Goal: Transaction & Acquisition: Download file/media

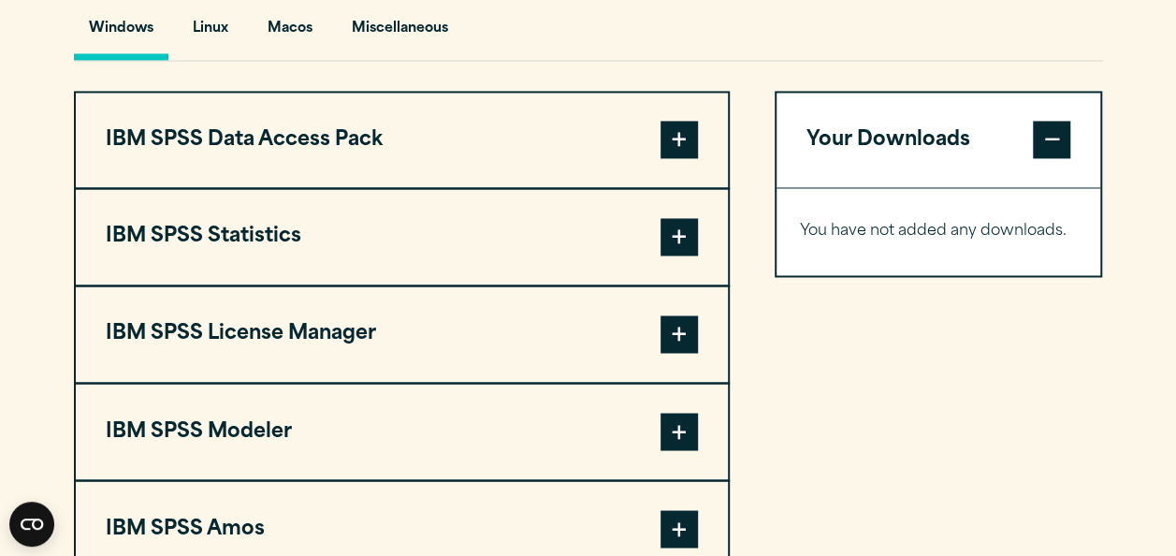
scroll to position [1405, 0]
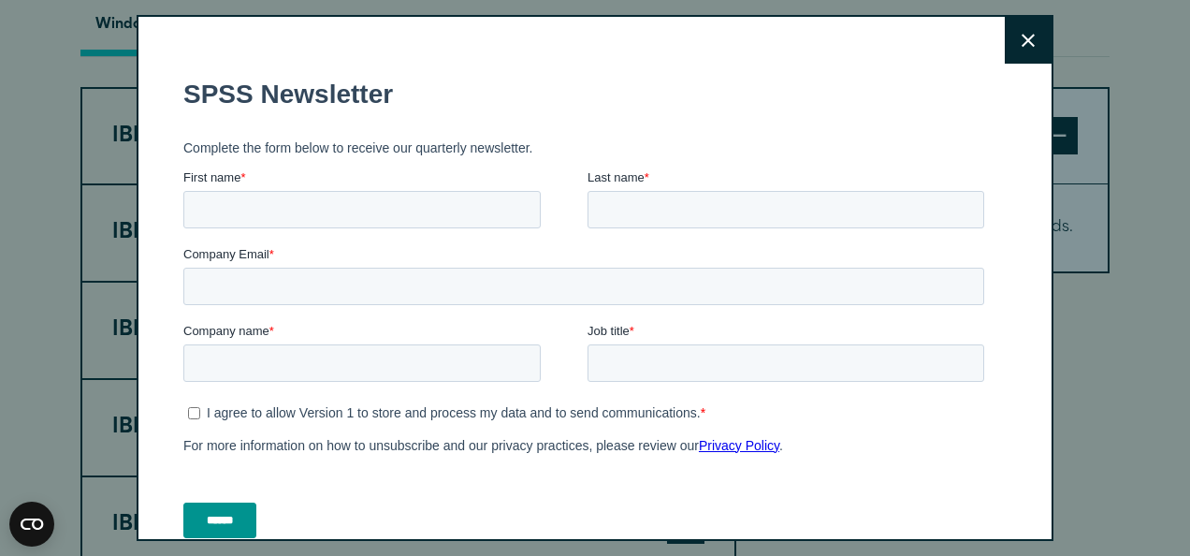
click at [1006, 31] on button "Close" at bounding box center [1027, 40] width 47 height 47
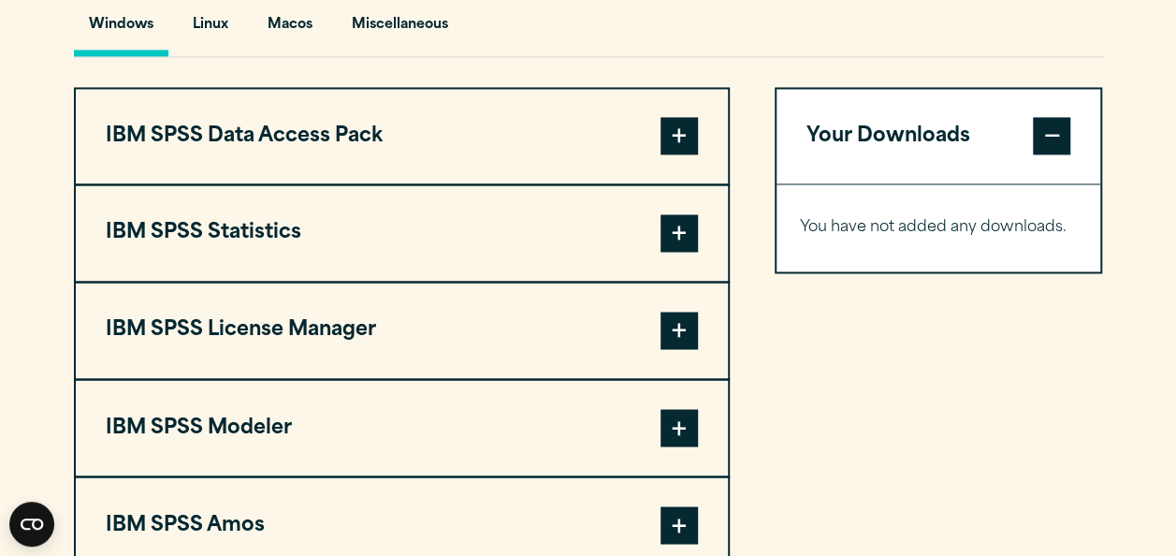
click at [677, 252] on span at bounding box center [678, 232] width 37 height 37
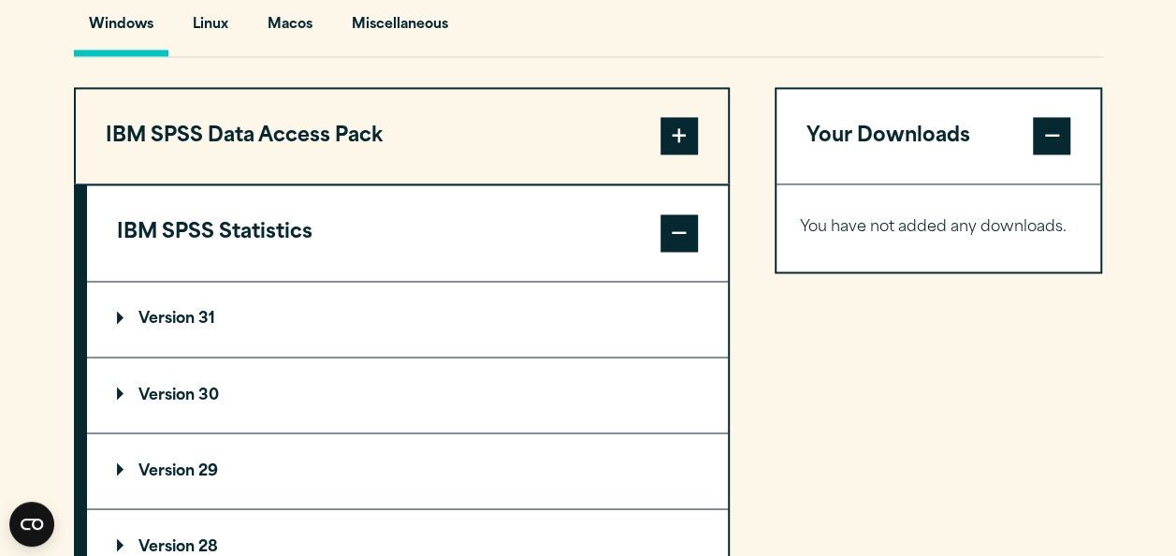
click at [185, 351] on summary "Version 31" at bounding box center [407, 319] width 641 height 75
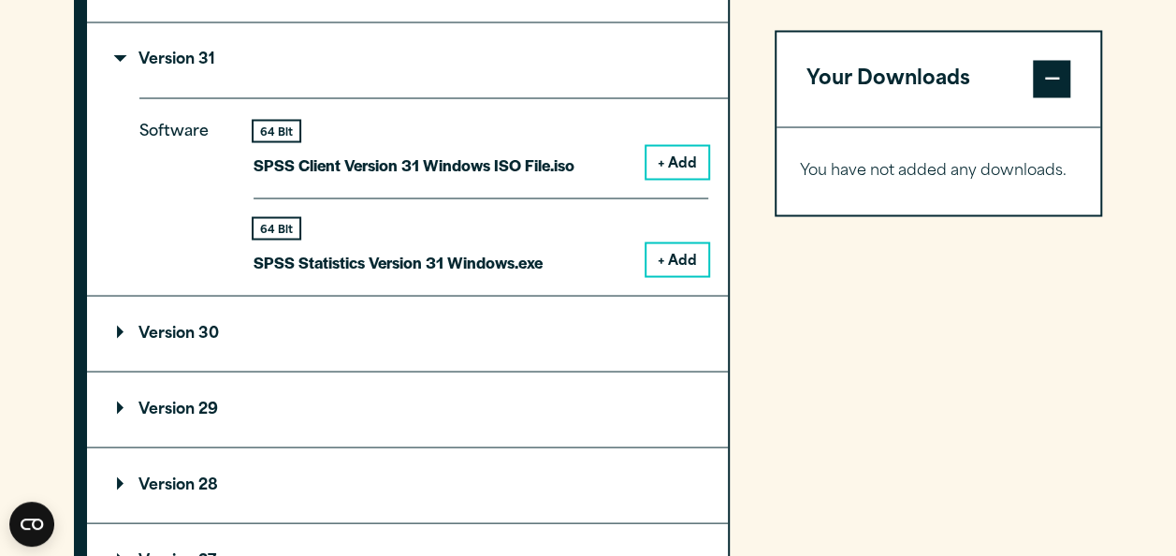
scroll to position [1685, 0]
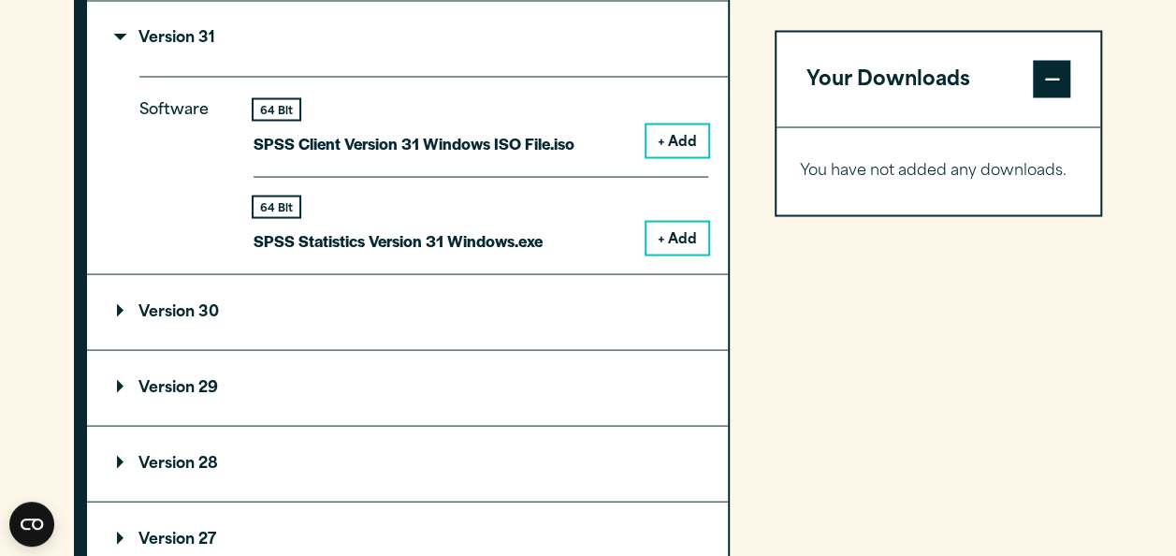
click at [684, 253] on button "+ Add" at bounding box center [677, 238] width 62 height 32
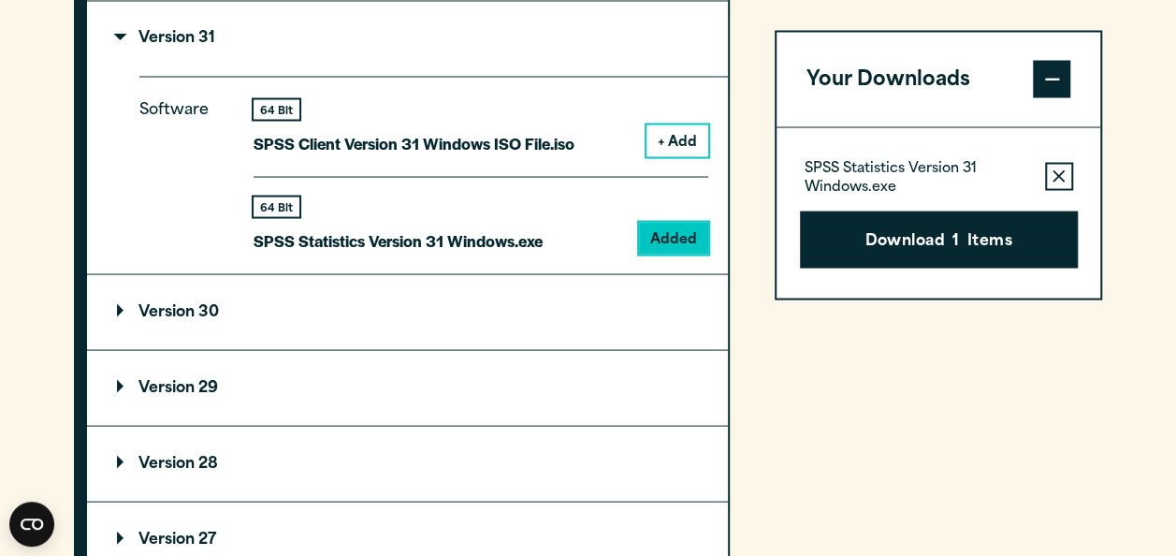
click at [905, 238] on button "Download 1 Items" at bounding box center [939, 239] width 278 height 58
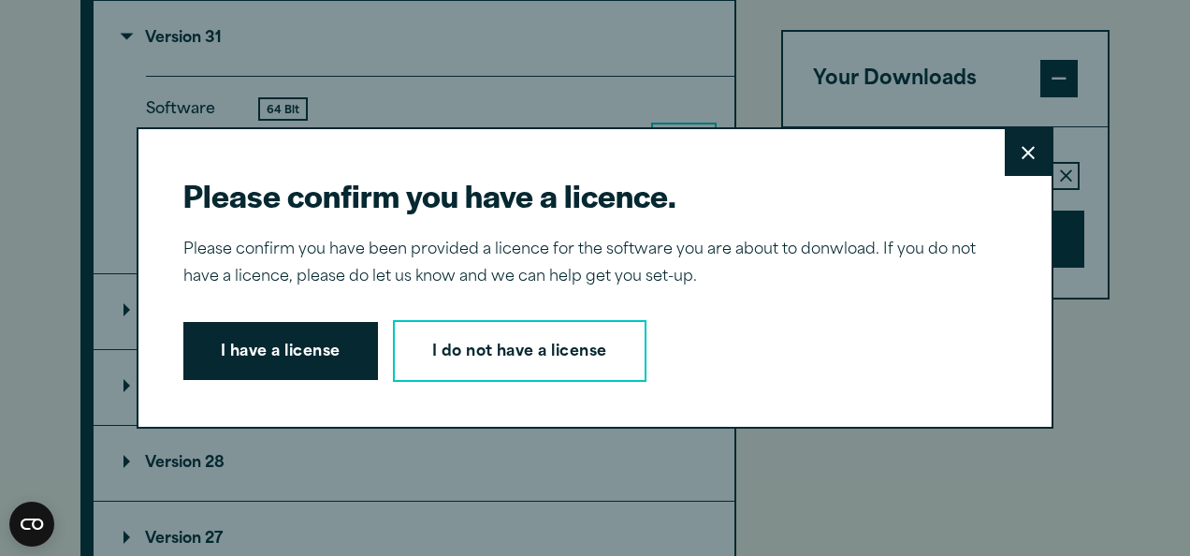
click at [307, 339] on button "I have a license" at bounding box center [280, 351] width 195 height 58
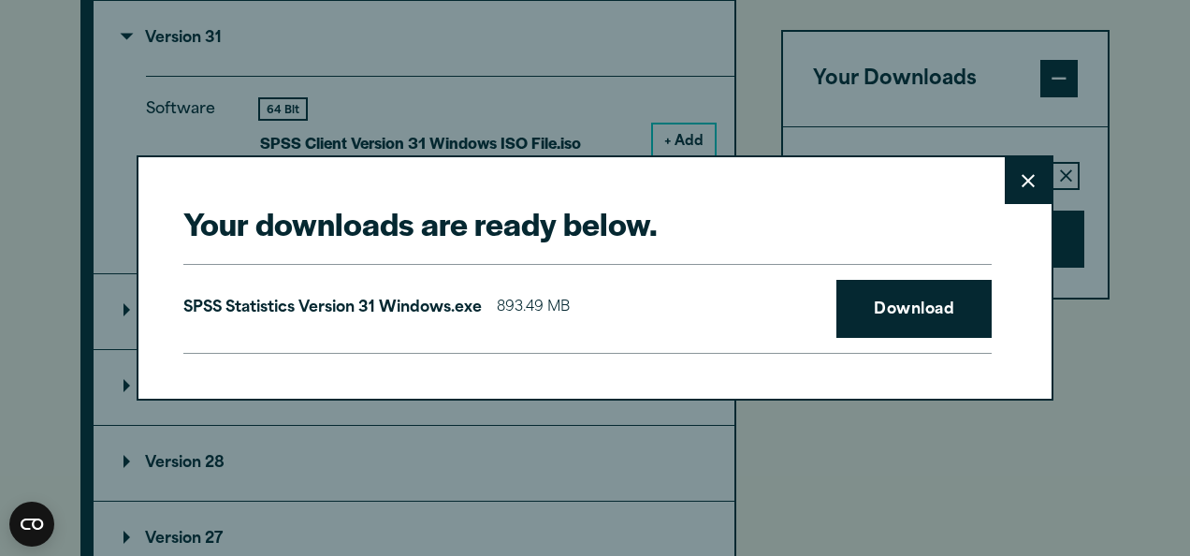
click at [926, 314] on link "Download" at bounding box center [913, 309] width 155 height 58
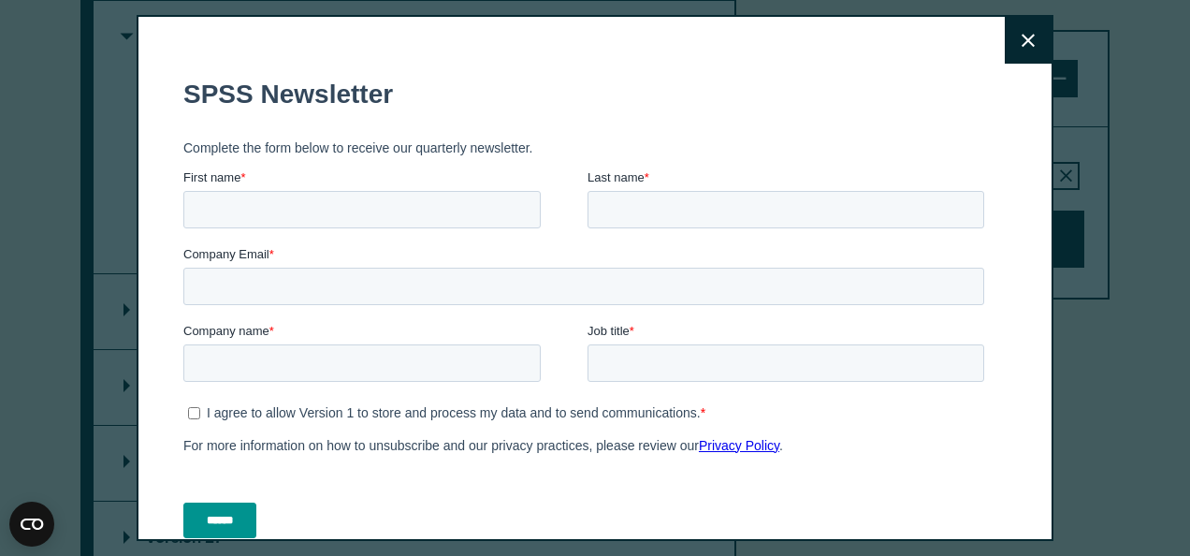
click at [1021, 41] on icon at bounding box center [1027, 40] width 13 height 13
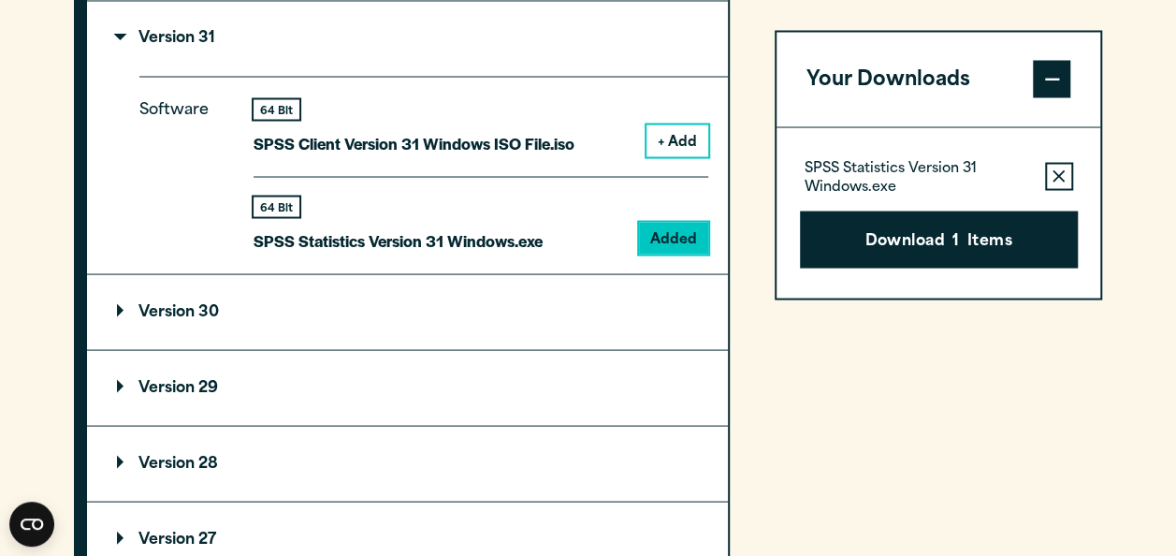
click at [1067, 175] on button "Remove this item from your software download list" at bounding box center [1059, 177] width 28 height 28
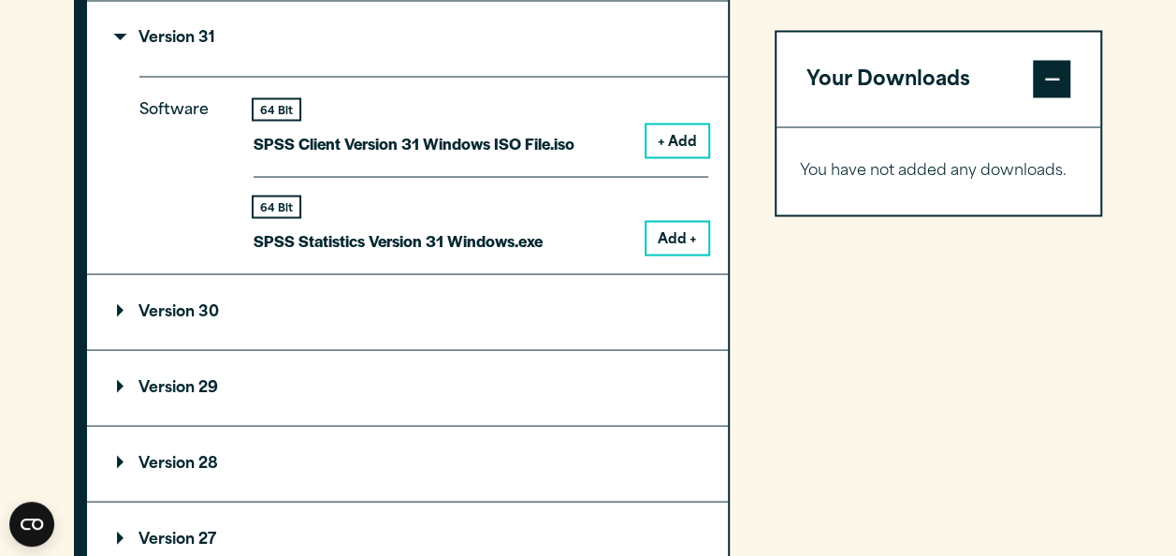
click at [194, 319] on p "Version 30" at bounding box center [168, 311] width 102 height 15
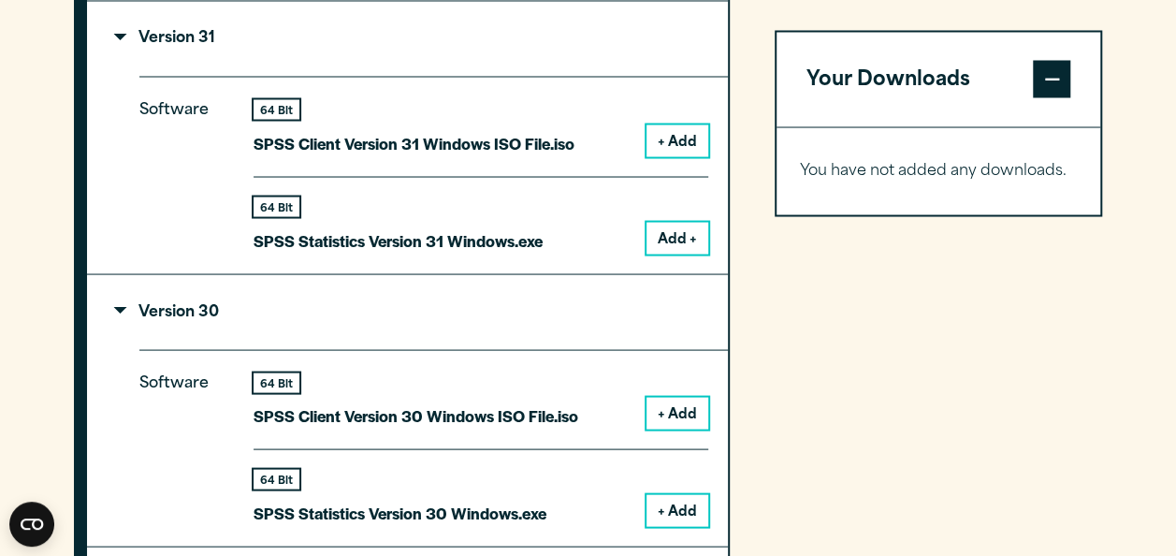
click at [687, 526] on button "+ Add" at bounding box center [677, 510] width 62 height 32
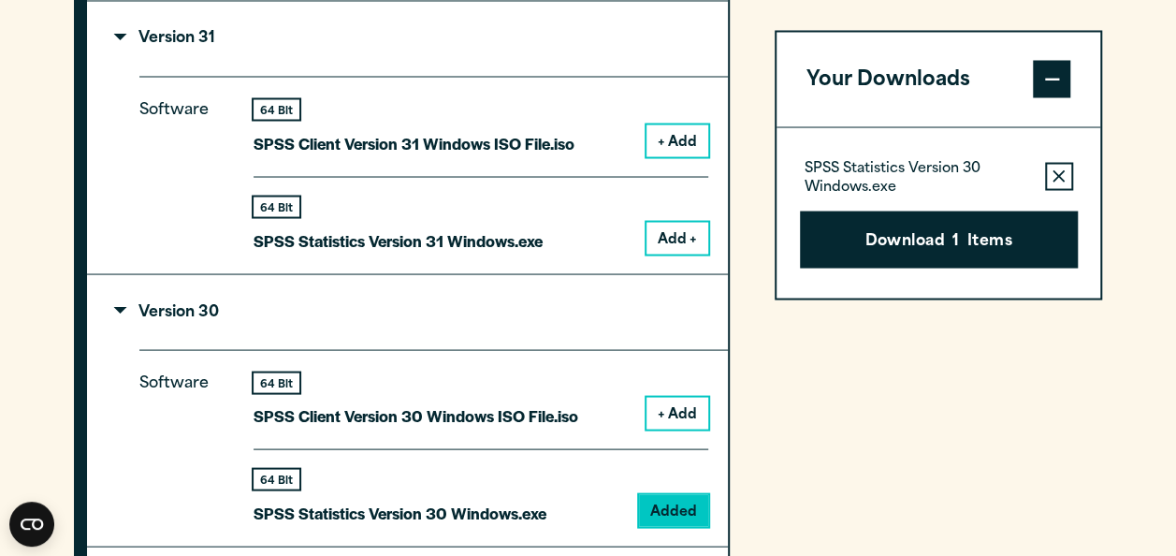
click at [934, 237] on button "Download 1 Items" at bounding box center [939, 239] width 278 height 58
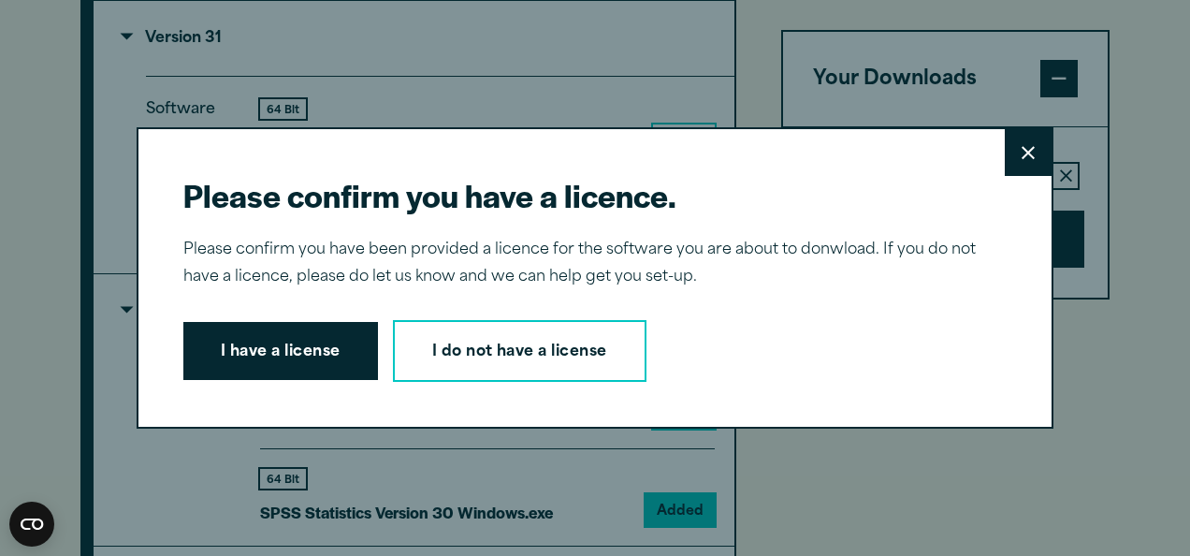
click at [266, 339] on button "I have a license" at bounding box center [280, 351] width 195 height 58
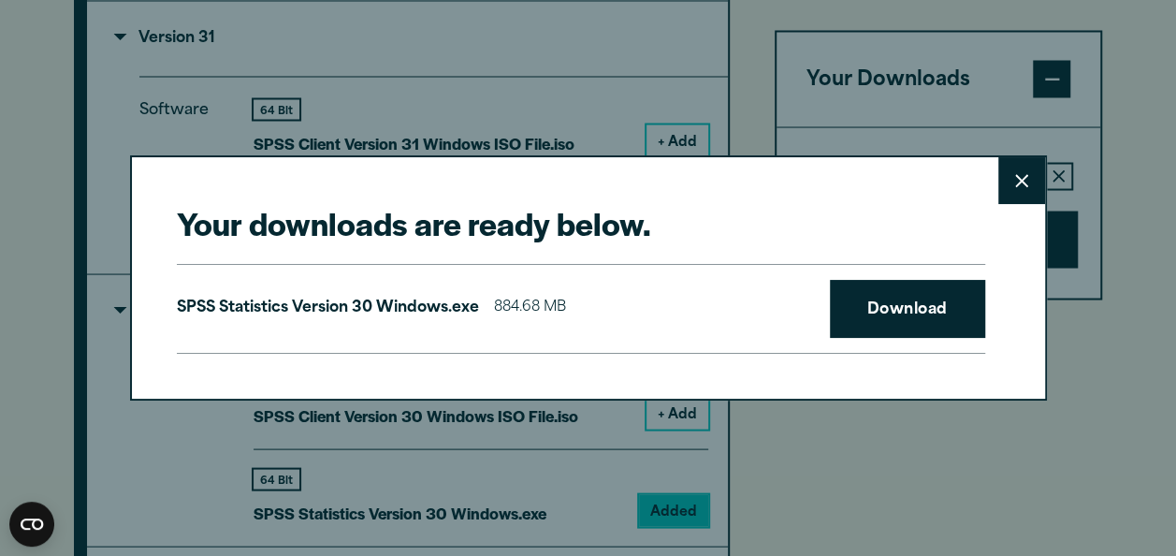
click at [897, 299] on link "Download" at bounding box center [907, 309] width 155 height 58
click at [1016, 183] on icon at bounding box center [1021, 181] width 13 height 14
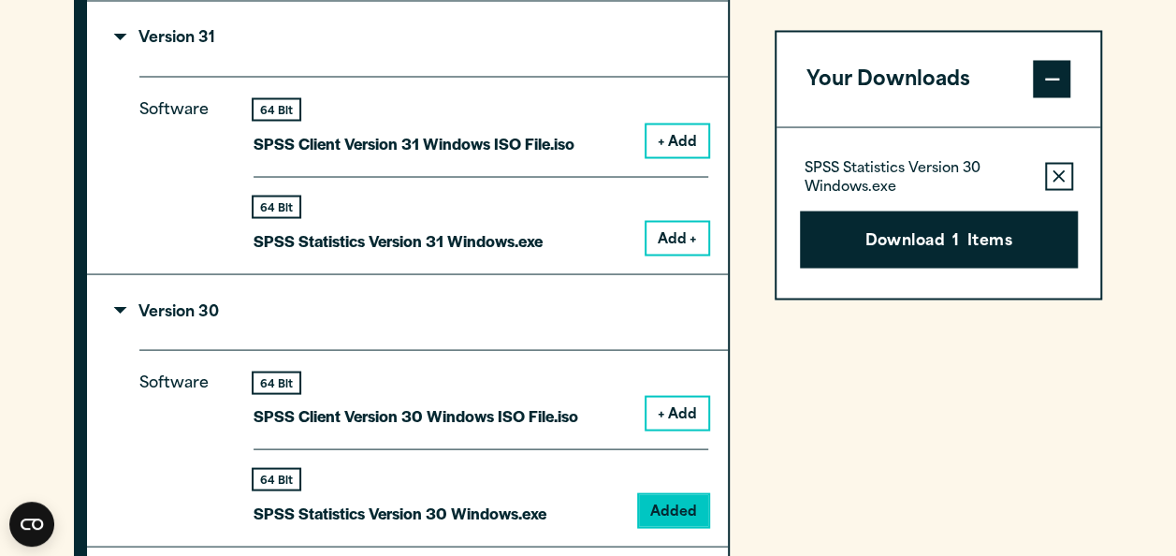
click at [604, 223] on div "64 Bit SPSS Statistics Version 31 Windows.exe Add +" at bounding box center [480, 215] width 455 height 78
